Goal: Information Seeking & Learning: Check status

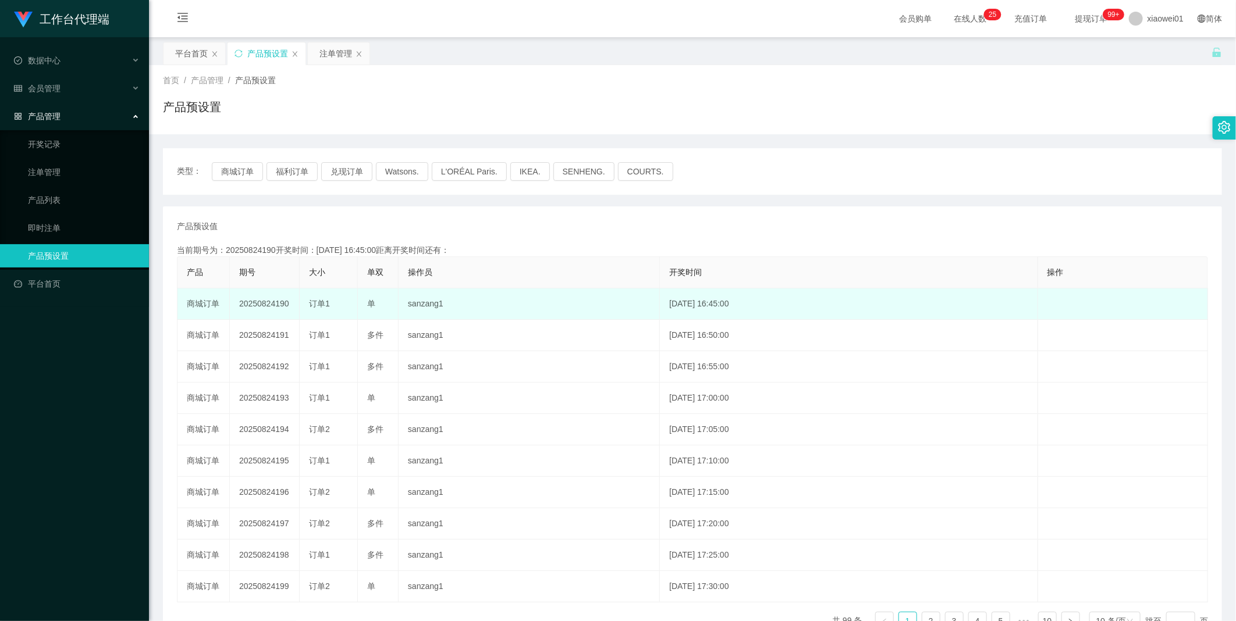
click at [273, 301] on td "20250824190" at bounding box center [265, 304] width 70 height 31
copy td "20250824190"
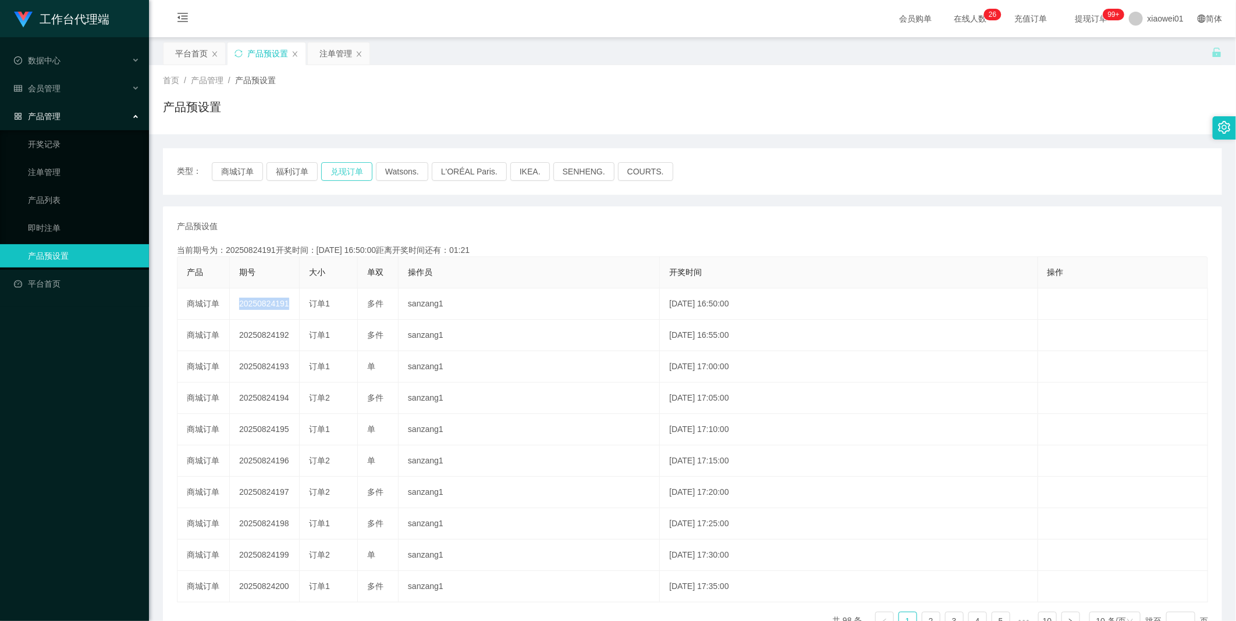
click at [339, 170] on button "兑现订单" at bounding box center [346, 171] width 51 height 19
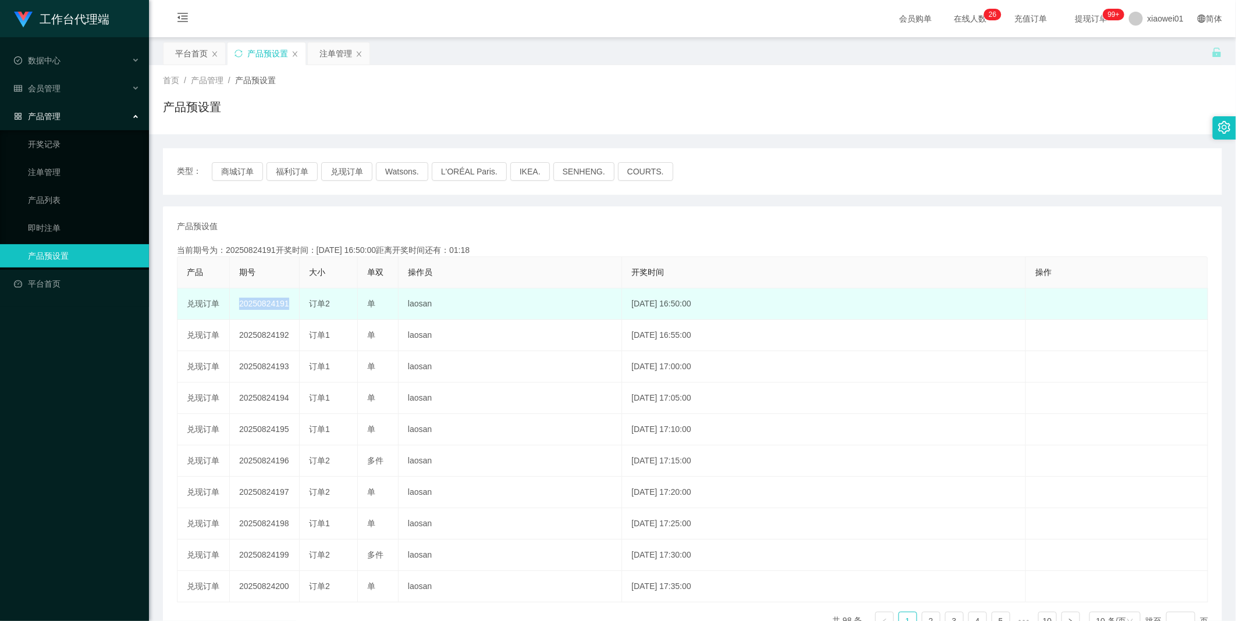
click at [257, 300] on td "20250824191" at bounding box center [265, 304] width 70 height 31
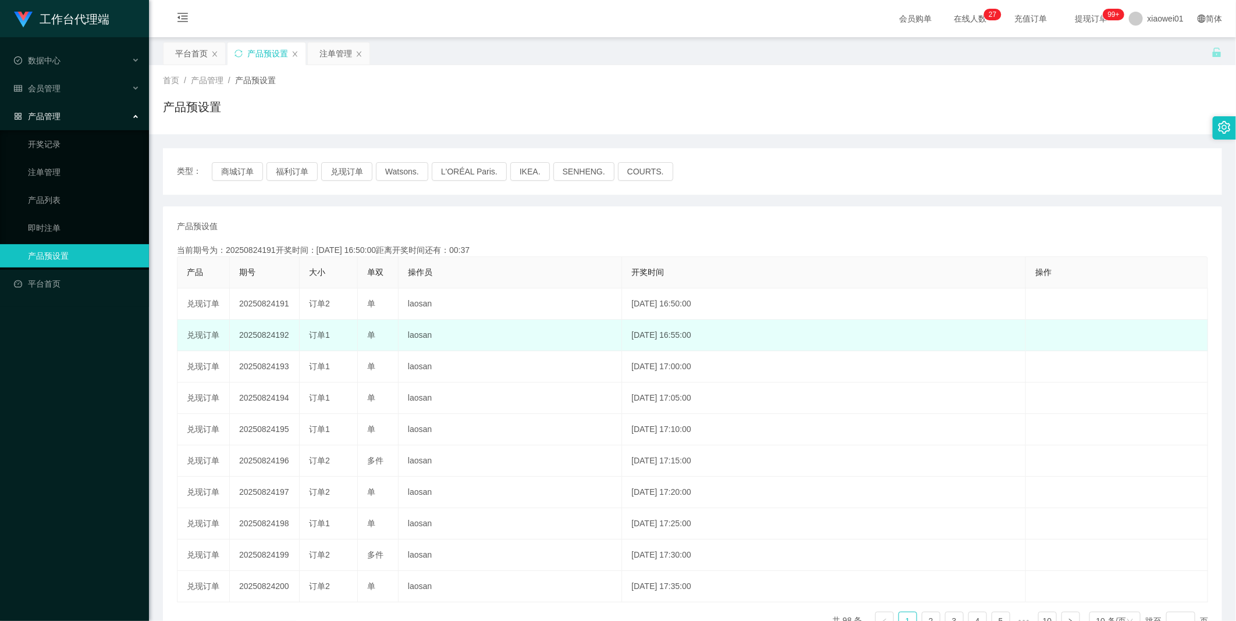
click at [272, 329] on td "20250824192" at bounding box center [265, 335] width 70 height 31
copy td "20250824192"
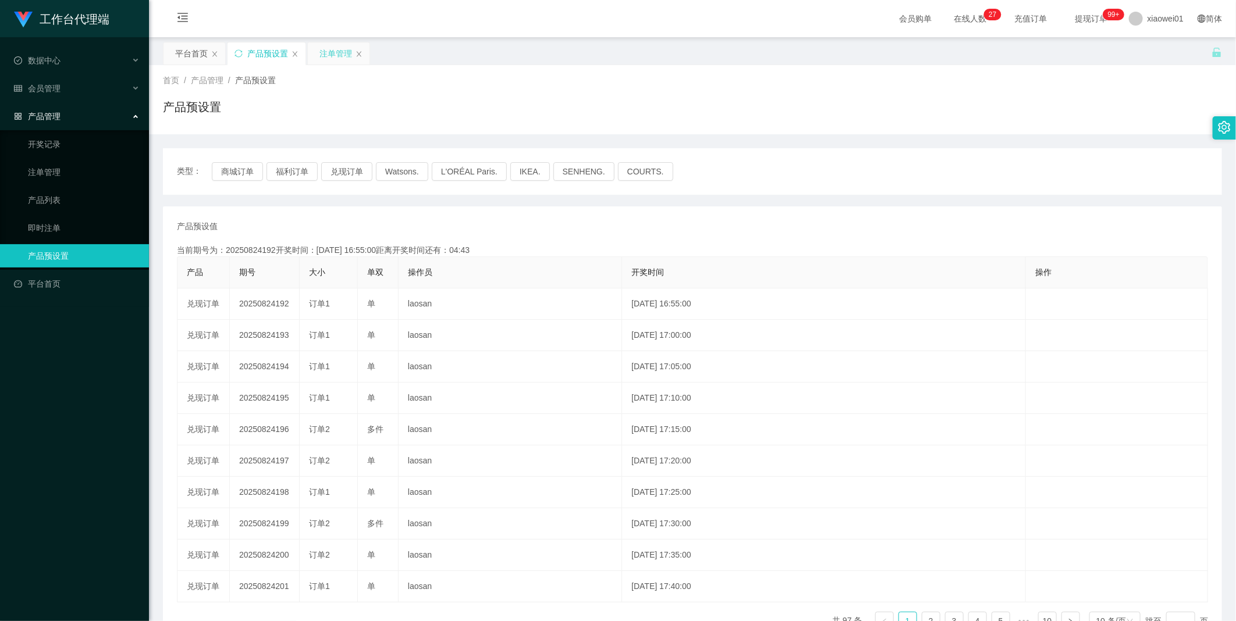
click at [322, 55] on div "注单管理" at bounding box center [335, 53] width 33 height 22
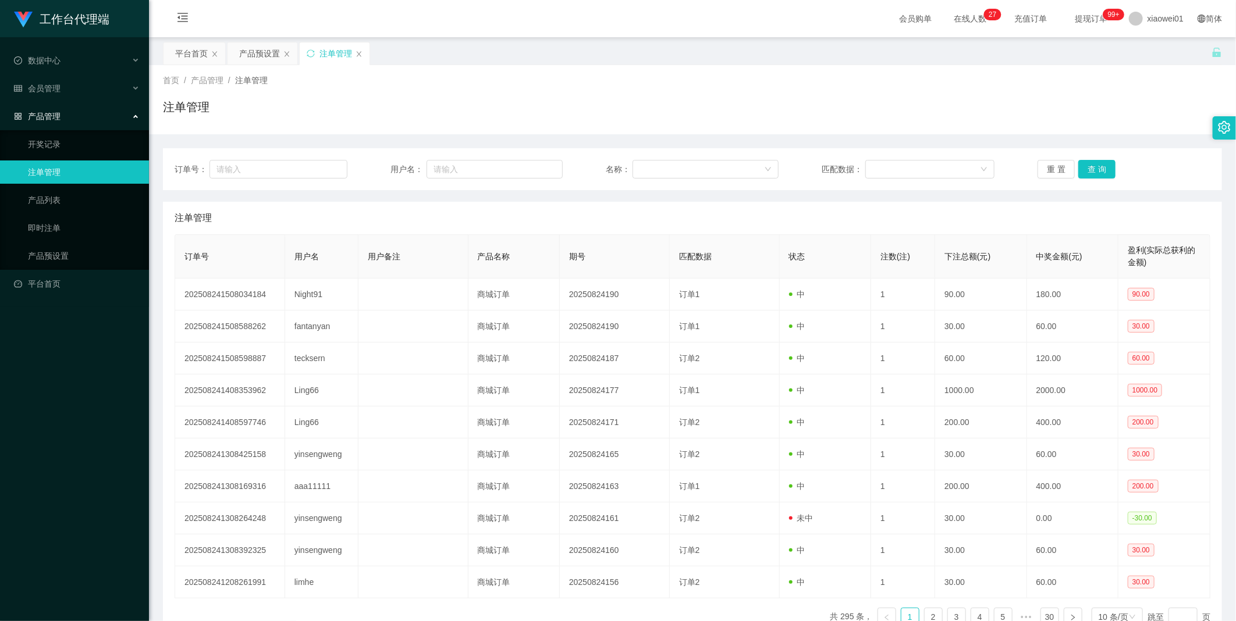
click at [1077, 158] on div "订单号： 用户名： 名称： 匹配数据： 重 置 查 询" at bounding box center [692, 169] width 1059 height 42
click at [1097, 167] on button "查 询" at bounding box center [1096, 169] width 37 height 19
click at [1097, 167] on div "重 置 查 询" at bounding box center [1123, 169] width 173 height 19
click at [1097, 167] on button "查 询" at bounding box center [1096, 169] width 37 height 19
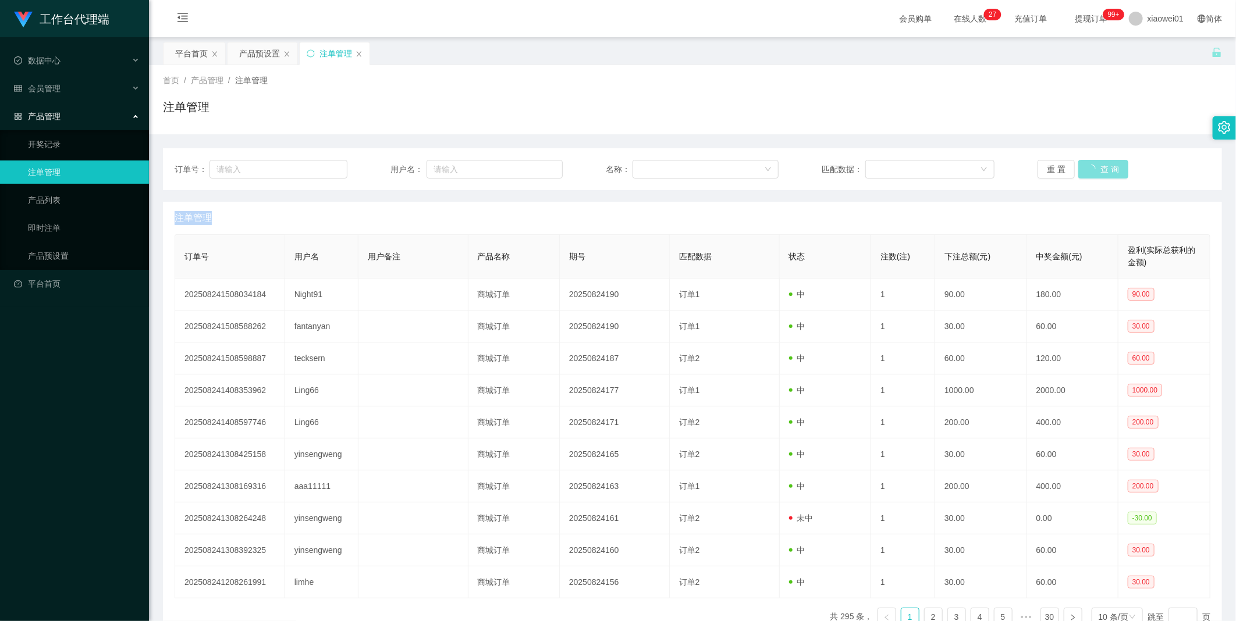
click at [1097, 167] on div "重 置 查 询" at bounding box center [1123, 169] width 173 height 19
click at [1097, 167] on button "查 询" at bounding box center [1096, 169] width 37 height 19
click at [1097, 167] on div "重 置 查 询" at bounding box center [1123, 169] width 173 height 19
click at [1097, 167] on button "查 询" at bounding box center [1096, 169] width 37 height 19
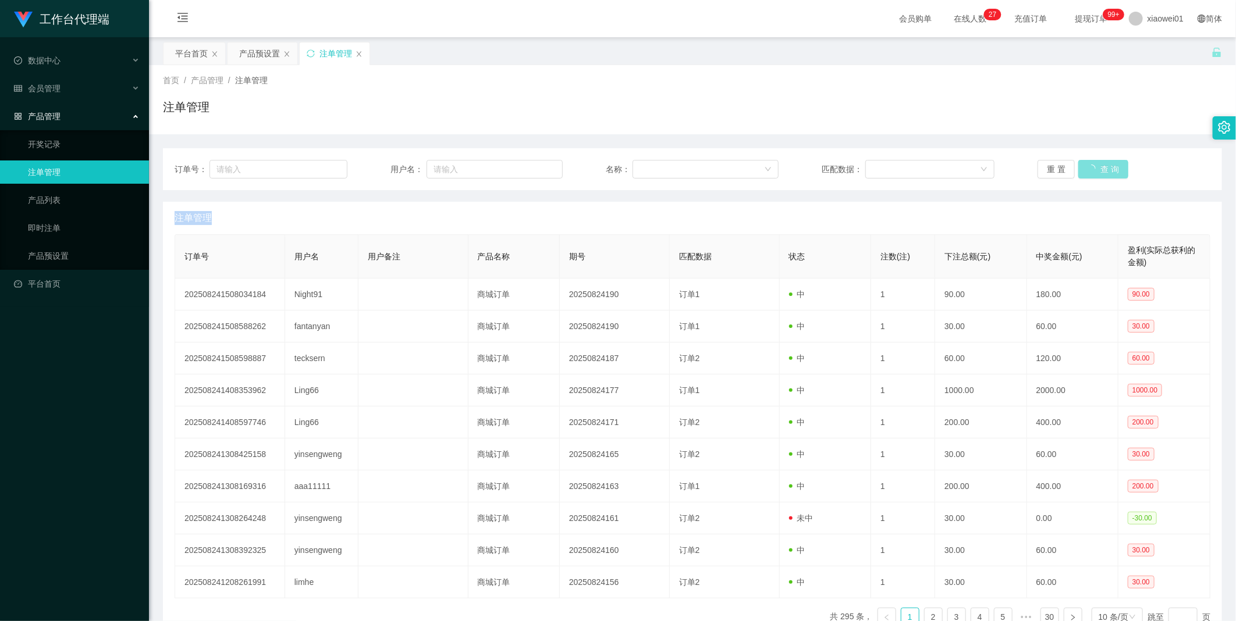
click at [1097, 167] on div "重 置 查 询" at bounding box center [1123, 169] width 173 height 19
click at [1097, 167] on button "查 询" at bounding box center [1096, 169] width 37 height 19
click at [1097, 167] on div "重 置 查 询" at bounding box center [1123, 169] width 173 height 19
click at [1097, 167] on button "查 询" at bounding box center [1096, 169] width 37 height 19
click at [1097, 167] on div "重 置 查 询" at bounding box center [1123, 169] width 173 height 19
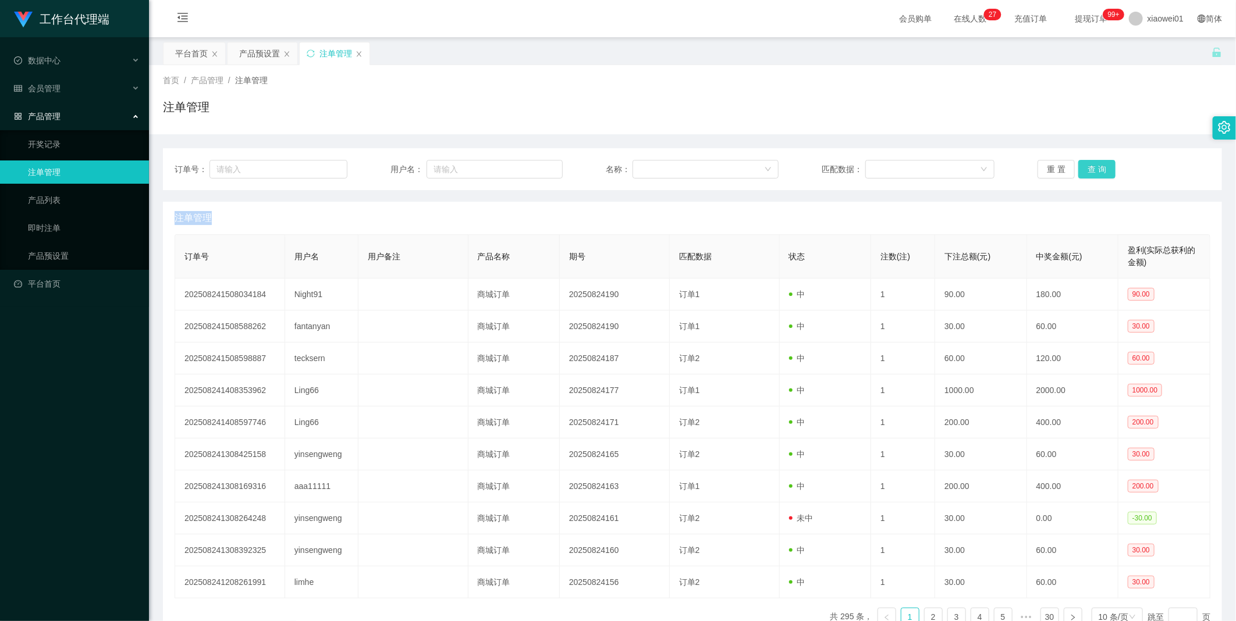
click at [1097, 167] on button "查 询" at bounding box center [1096, 169] width 37 height 19
click at [1097, 167] on button "查 询" at bounding box center [1103, 169] width 50 height 19
click at [1097, 167] on button "查 询" at bounding box center [1096, 169] width 37 height 19
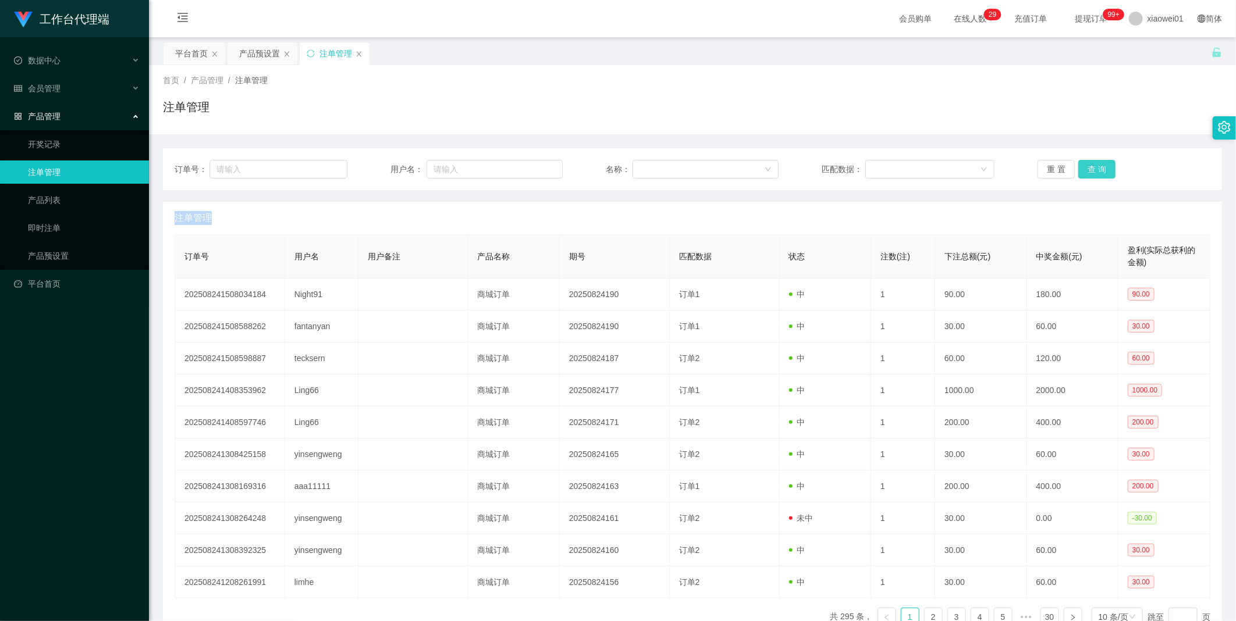
click at [1097, 167] on button "查 询" at bounding box center [1096, 169] width 37 height 19
click at [1097, 167] on div "重 置 查 询" at bounding box center [1123, 169] width 173 height 19
click at [1097, 167] on button "查 询" at bounding box center [1096, 169] width 37 height 19
click at [1097, 167] on div "重 置 查 询" at bounding box center [1123, 169] width 173 height 19
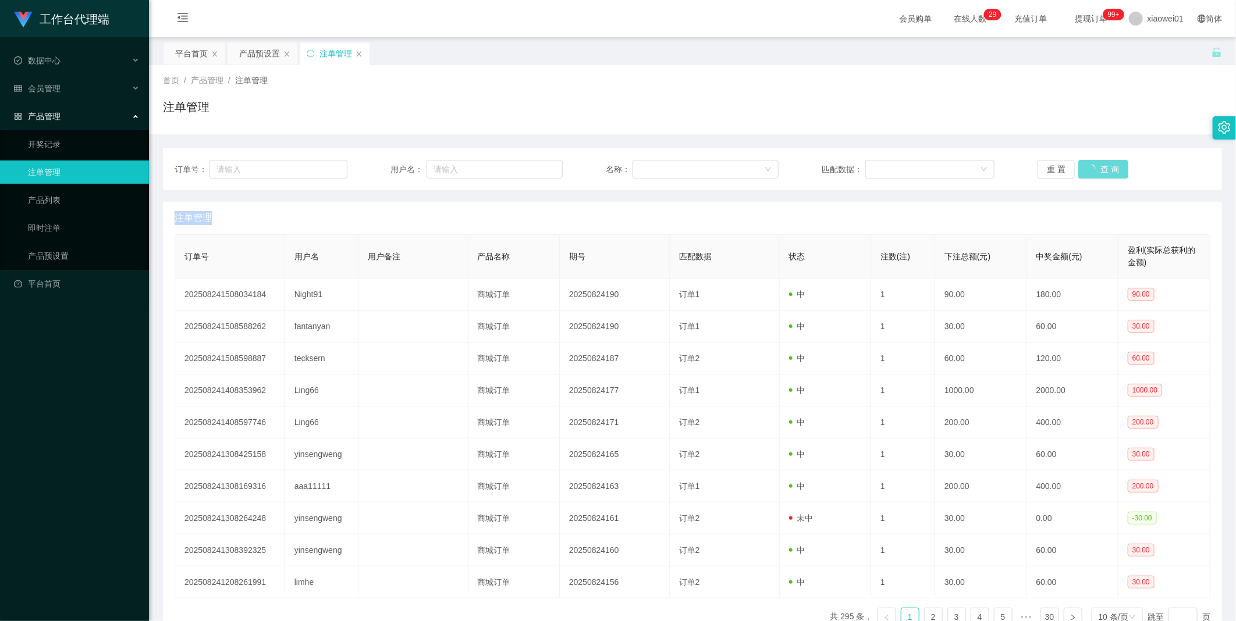
click at [1097, 167] on div "重 置 查 询" at bounding box center [1123, 169] width 173 height 19
click at [1097, 167] on button "查 询" at bounding box center [1103, 169] width 50 height 19
click at [1097, 167] on button "查 询" at bounding box center [1096, 169] width 37 height 19
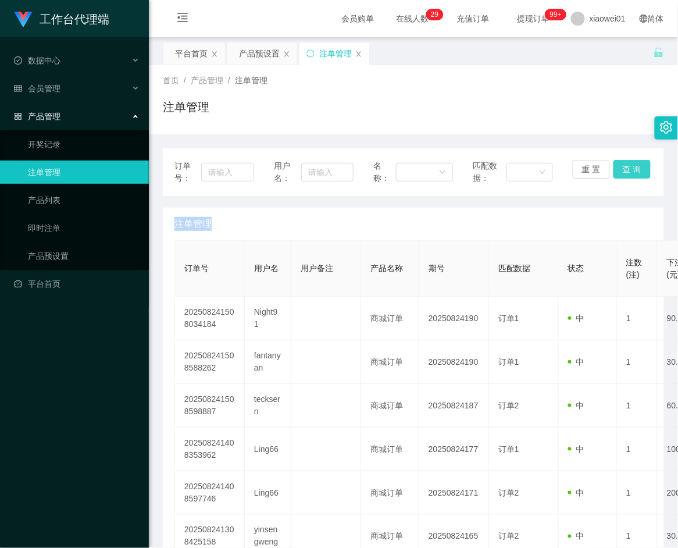
click at [630, 172] on button "查 询" at bounding box center [632, 169] width 37 height 19
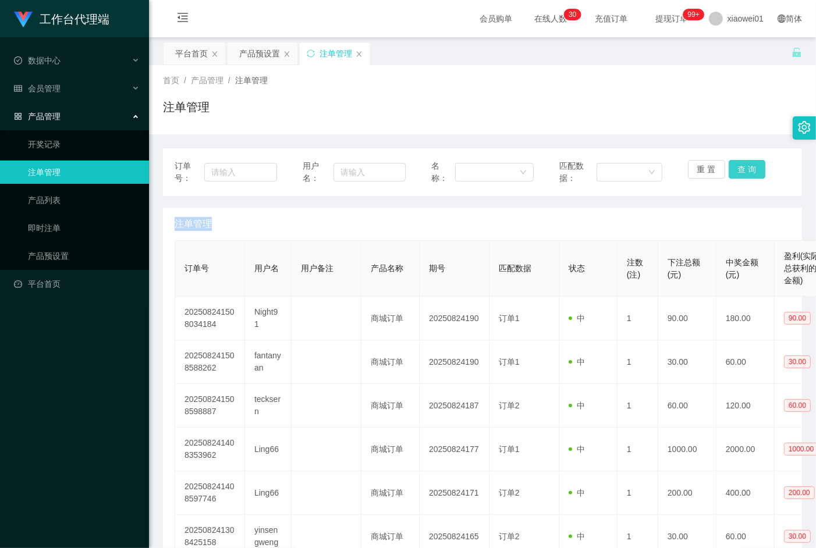
click at [739, 170] on button "查 询" at bounding box center [746, 169] width 37 height 19
click at [739, 170] on button "查 询" at bounding box center [753, 169] width 50 height 19
click at [739, 170] on button "查 询" at bounding box center [746, 169] width 37 height 19
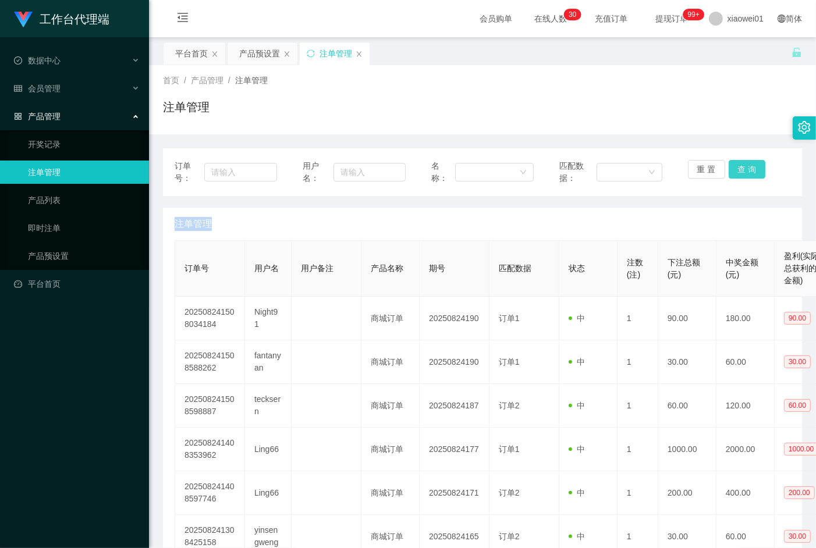
click at [739, 170] on button "查 询" at bounding box center [746, 169] width 37 height 19
click at [739, 170] on button "查 询" at bounding box center [753, 169] width 50 height 19
click at [739, 170] on div "重 置 查 询" at bounding box center [739, 172] width 102 height 24
click at [739, 170] on button "查 询" at bounding box center [746, 169] width 37 height 19
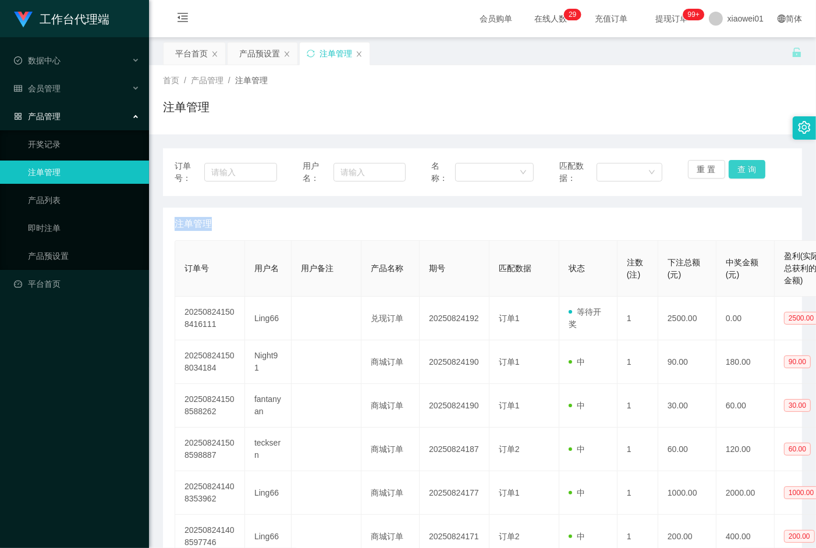
click at [739, 170] on div "重 置 查 询" at bounding box center [739, 172] width 102 height 24
click at [739, 170] on button "查 询" at bounding box center [746, 169] width 37 height 19
click at [743, 170] on button "查 询" at bounding box center [746, 169] width 37 height 19
click at [743, 170] on div "重 置 查 询" at bounding box center [739, 172] width 102 height 24
click at [743, 170] on button "查 询" at bounding box center [746, 169] width 37 height 19
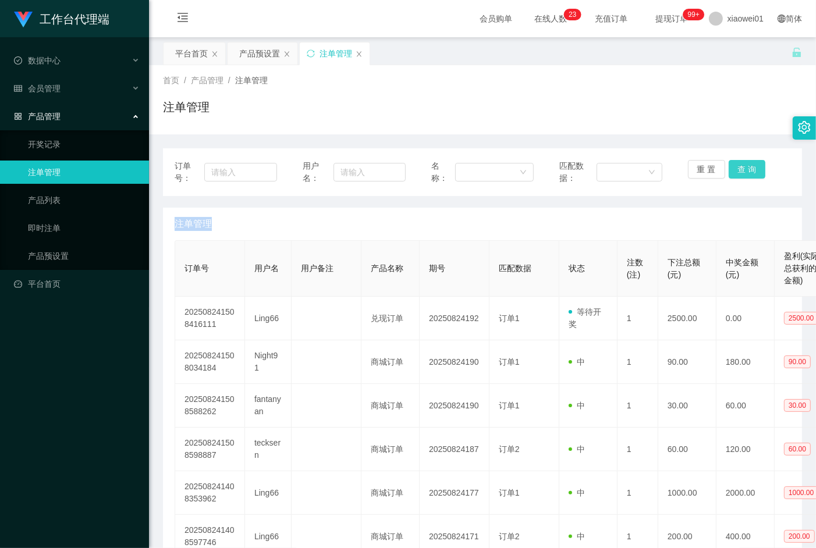
click at [743, 170] on button "查 询" at bounding box center [746, 169] width 37 height 19
click at [743, 170] on div "重 置 查 询" at bounding box center [739, 172] width 102 height 24
click at [743, 170] on button "查 询" at bounding box center [746, 169] width 37 height 19
click at [743, 170] on div "重 置 查 询" at bounding box center [739, 172] width 102 height 24
click at [743, 170] on button "查 询" at bounding box center [746, 169] width 37 height 19
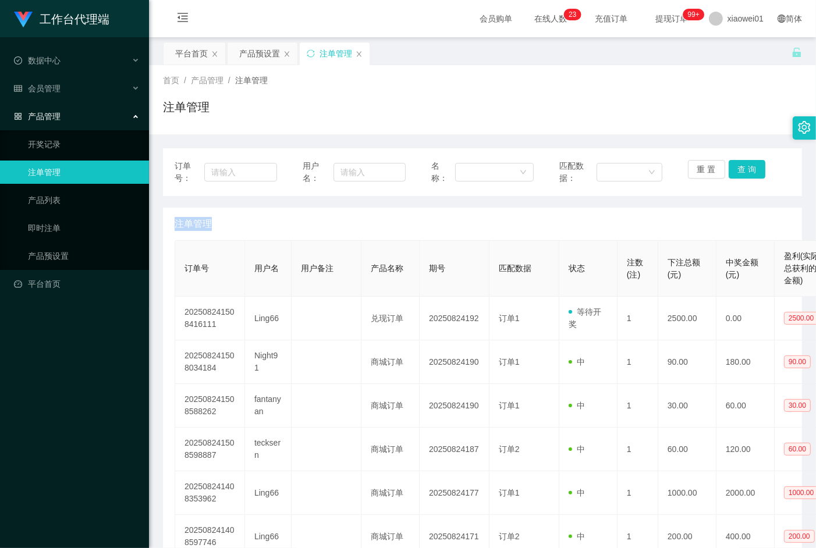
click at [743, 170] on div "重 置 查 询" at bounding box center [739, 172] width 102 height 24
click at [741, 173] on button "查 询" at bounding box center [746, 169] width 37 height 19
click at [741, 173] on div "重 置 查 询" at bounding box center [739, 172] width 102 height 24
click at [741, 173] on button "查 询" at bounding box center [746, 169] width 37 height 19
click at [741, 173] on div "重 置 查 询" at bounding box center [739, 172] width 102 height 24
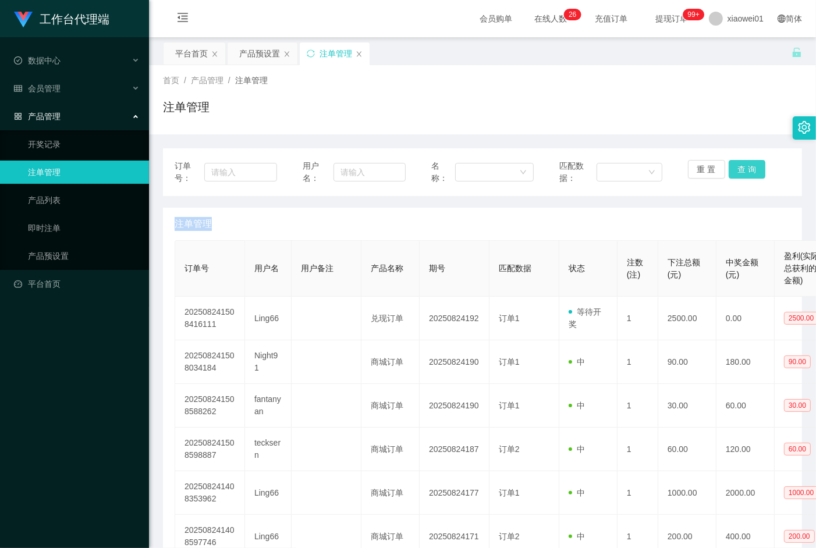
click at [741, 173] on button "查 询" at bounding box center [746, 169] width 37 height 19
click at [738, 166] on button "查 询" at bounding box center [746, 169] width 37 height 19
click at [738, 166] on div "重 置 查 询" at bounding box center [739, 172] width 102 height 24
click at [738, 166] on button "查 询" at bounding box center [746, 169] width 37 height 19
click at [738, 166] on div "重 置 查 询" at bounding box center [739, 172] width 102 height 24
